Goal: Find specific fact: Find specific fact

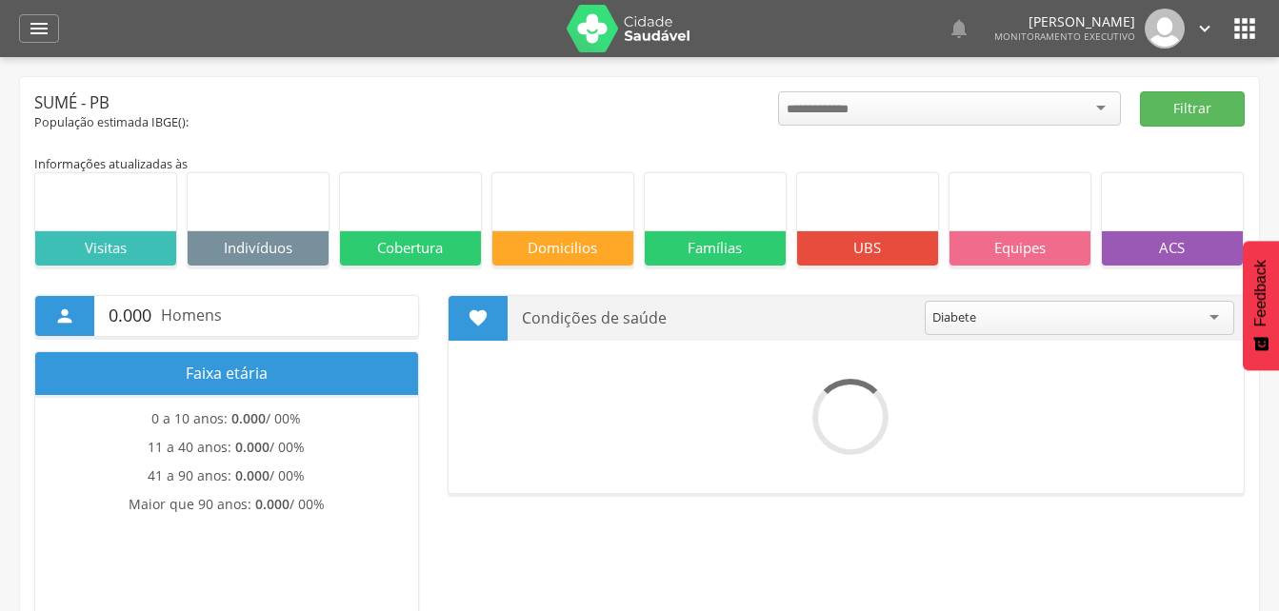
click at [41, 30] on icon "" at bounding box center [39, 28] width 23 height 23
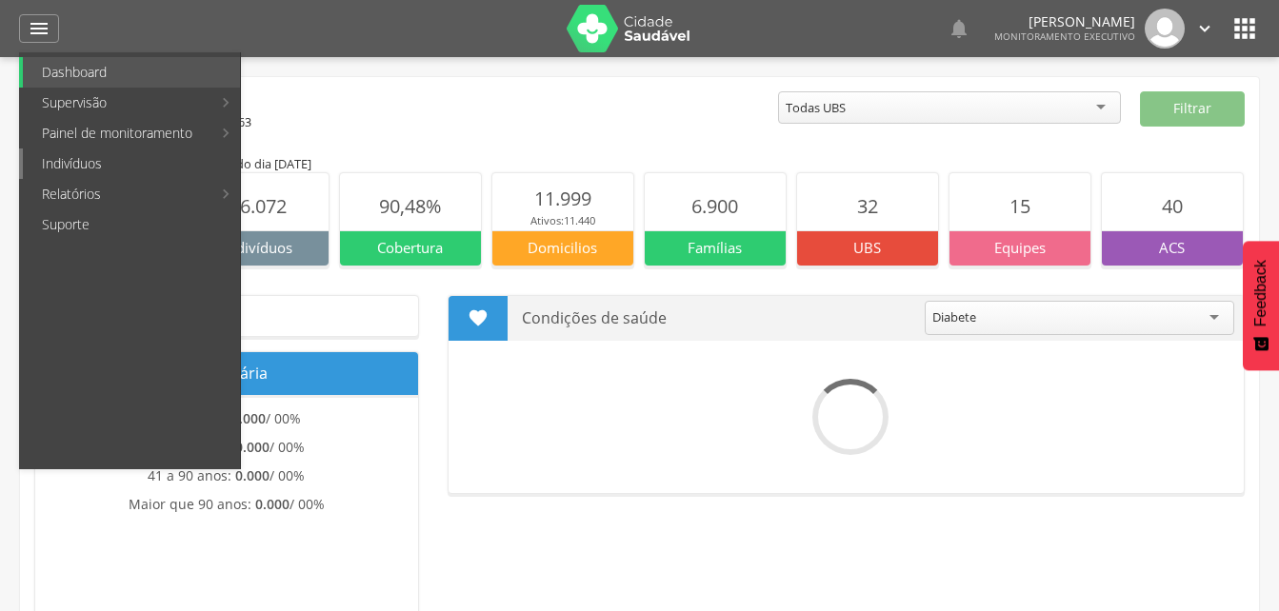
click at [62, 166] on link "Indivíduos" at bounding box center [131, 164] width 217 height 30
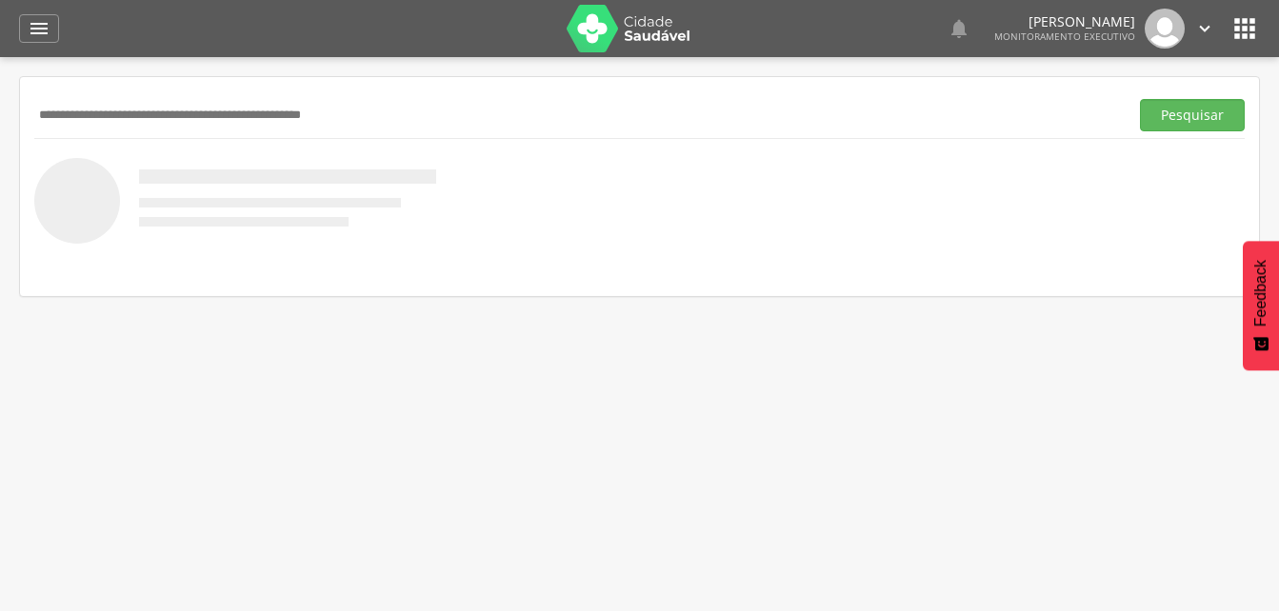
click at [40, 109] on input "text" at bounding box center [577, 115] width 1086 height 32
type input "**********"
click at [1181, 120] on button "Pesquisar" at bounding box center [1192, 115] width 105 height 32
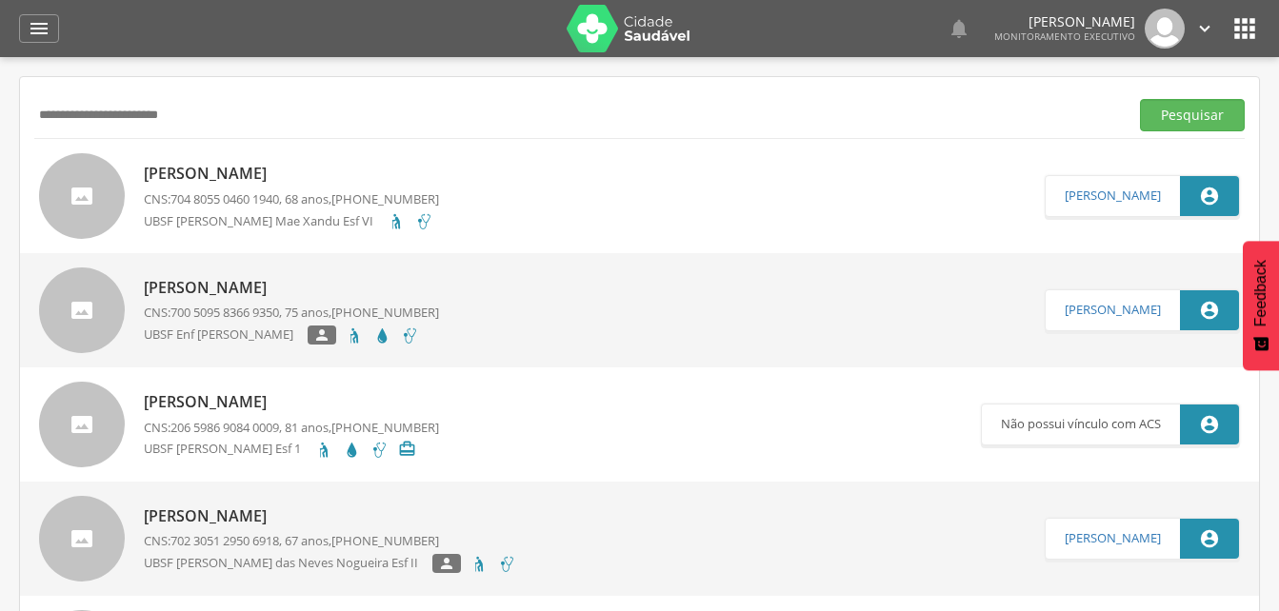
click at [218, 180] on p "[PERSON_NAME]" at bounding box center [291, 174] width 295 height 22
type input "**********"
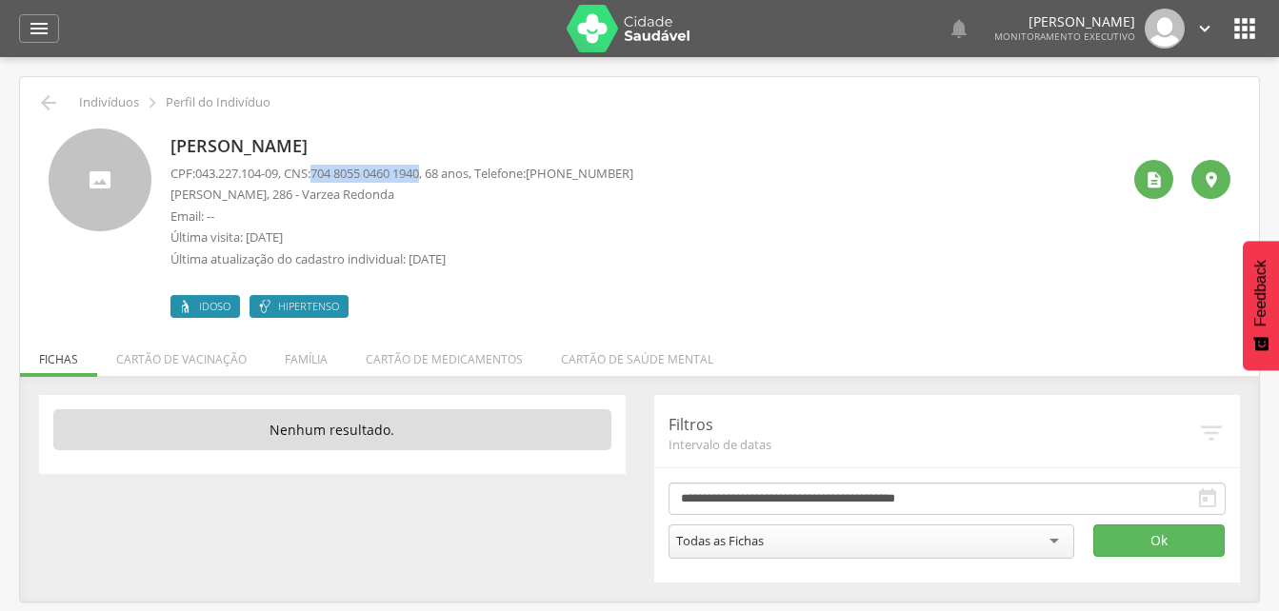
drag, startPoint x: 322, startPoint y: 174, endPoint x: 437, endPoint y: 173, distance: 115.2
click at [437, 173] on p "CPF: 043.227.104-09 , CNS: [PHONE_NUMBER] , 68 anos, Telefone: [PHONE_NUMBER]" at bounding box center [401, 174] width 463 height 18
drag, startPoint x: 437, startPoint y: 173, endPoint x: 411, endPoint y: 174, distance: 25.7
copy p "704 8055 0460 1940"
click at [610, 239] on p "Última visita: [DATE]" at bounding box center [401, 238] width 463 height 18
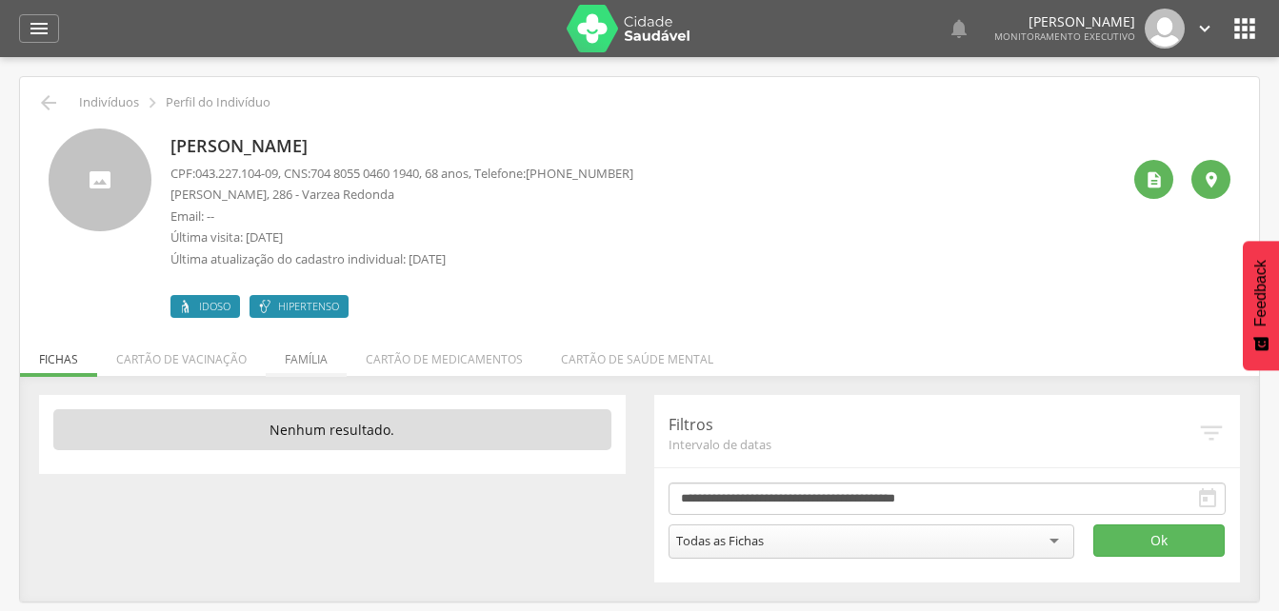
click at [309, 362] on li "Família" at bounding box center [306, 354] width 81 height 45
